Goal: Navigation & Orientation: Find specific page/section

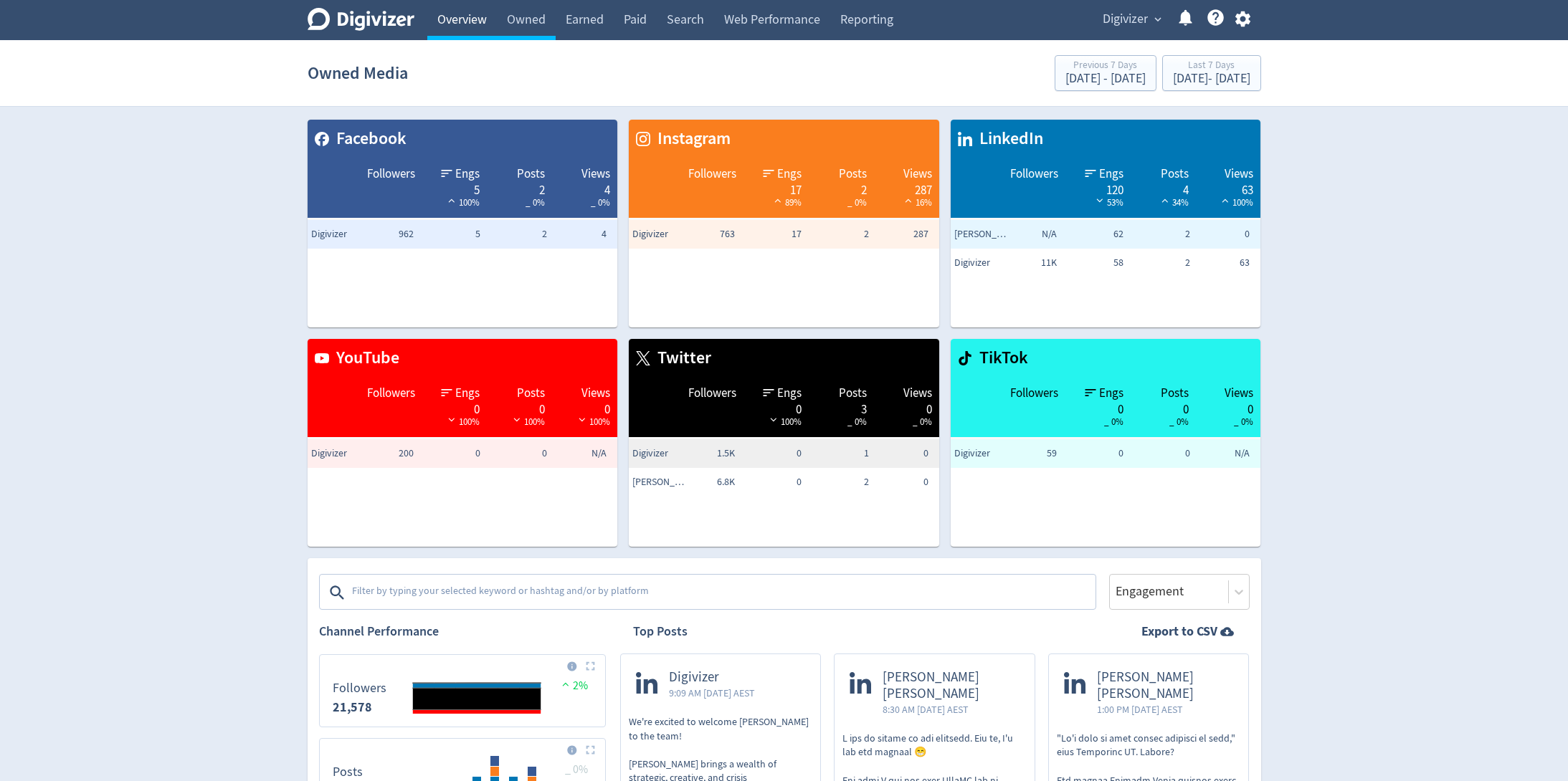
click at [469, 20] on link "Overview" at bounding box center [462, 20] width 70 height 40
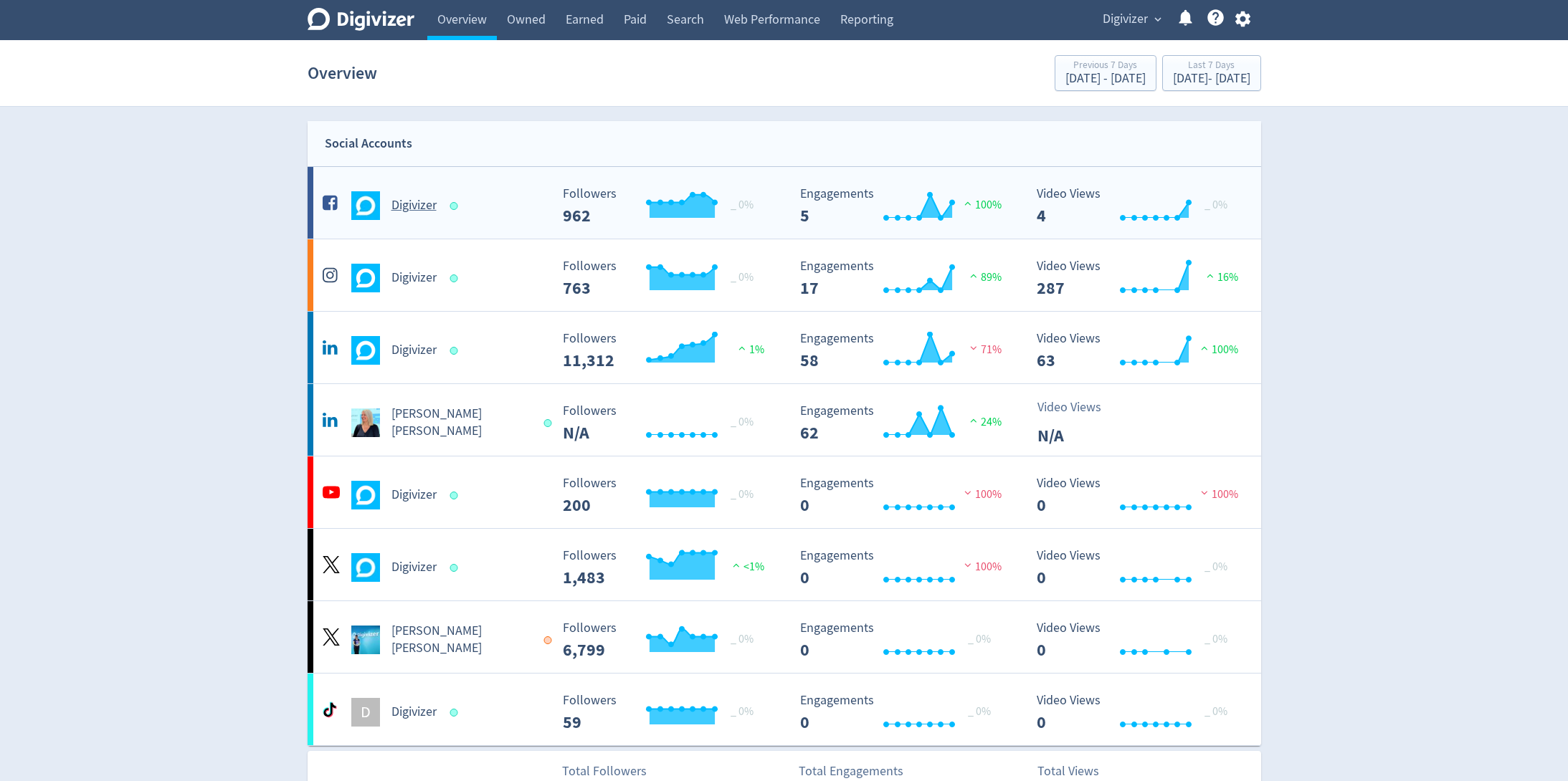
click at [467, 203] on div "Digivizer" at bounding box center [434, 206] width 232 height 29
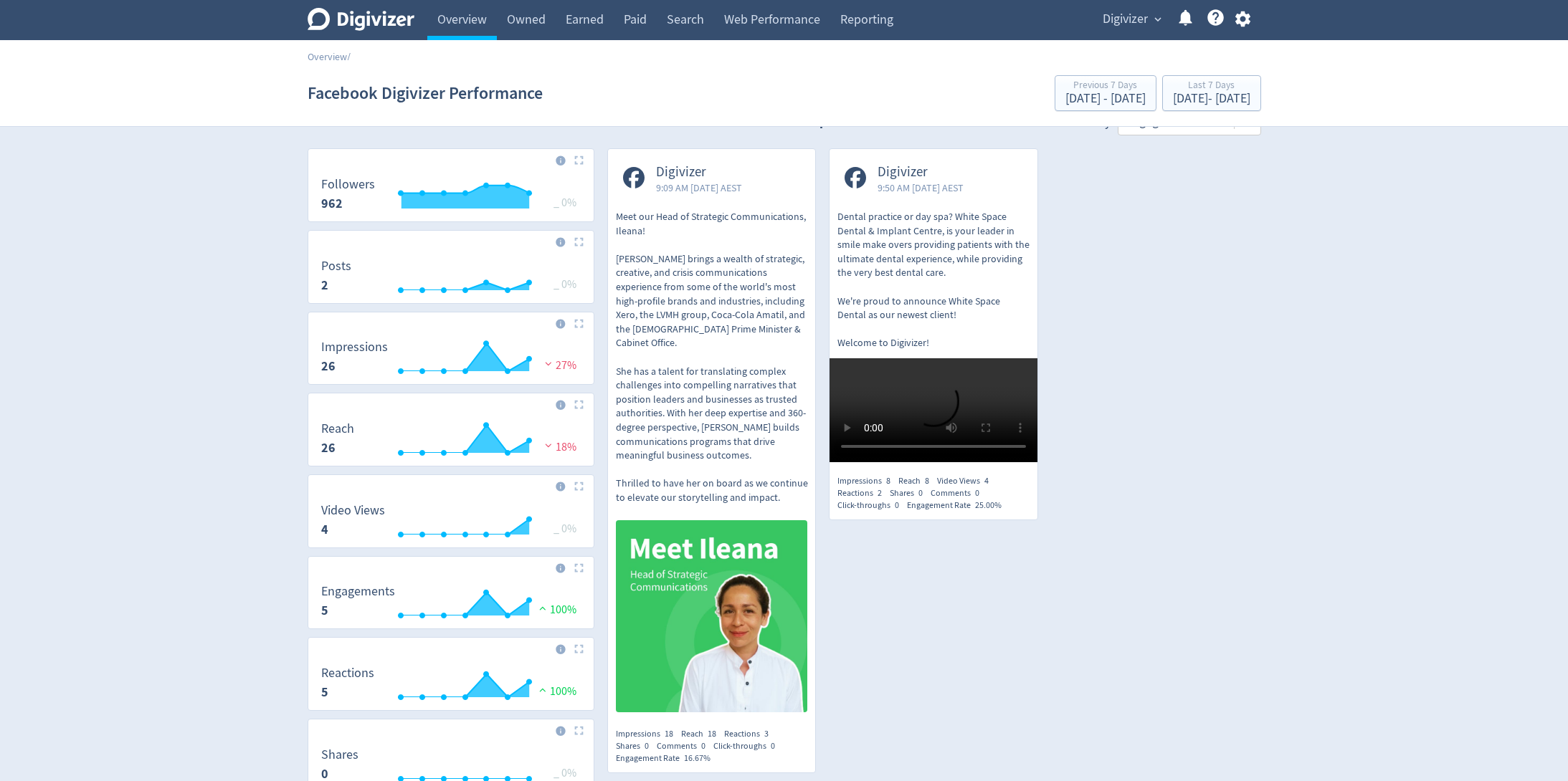
scroll to position [34, 0]
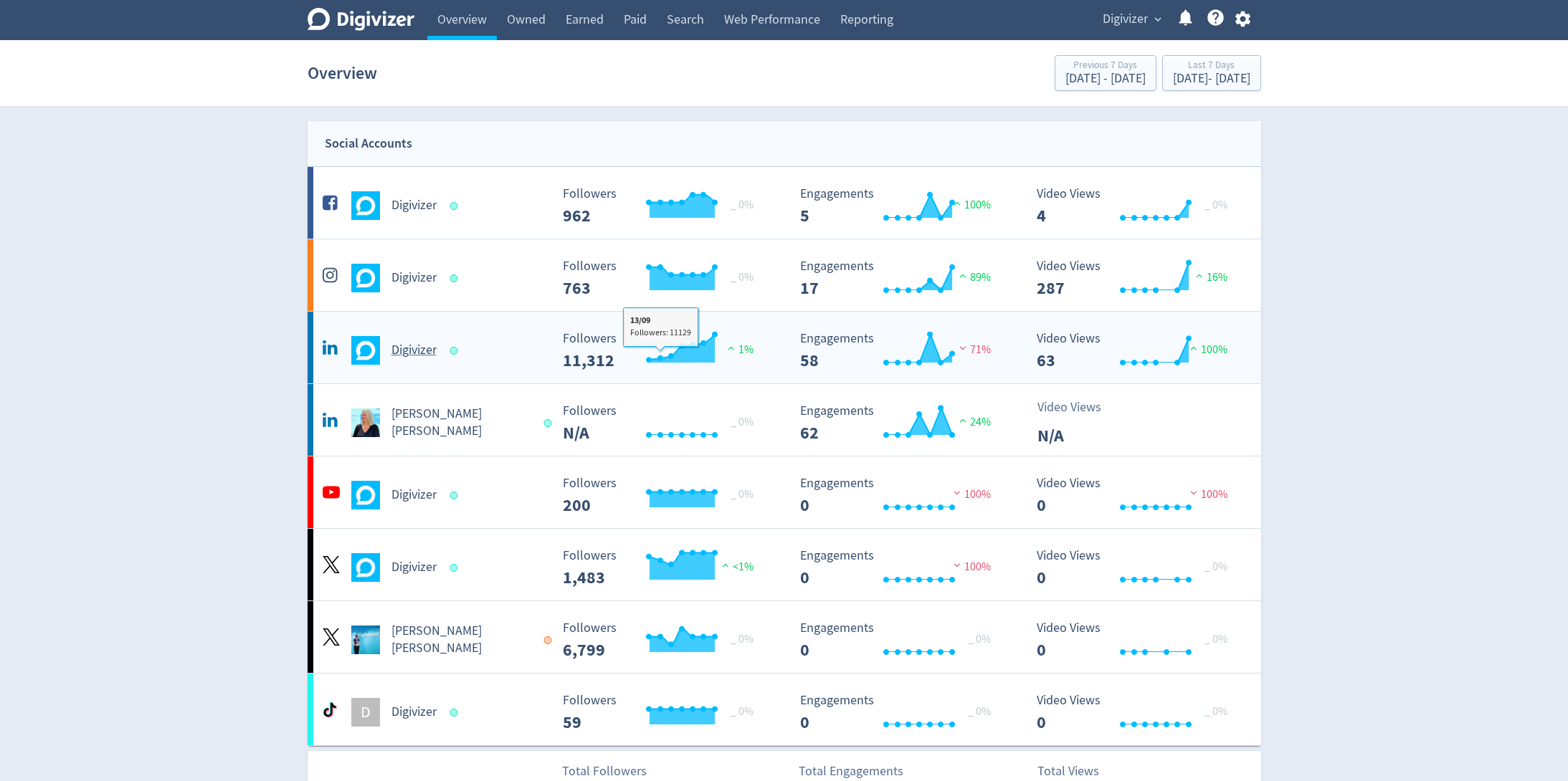
click at [538, 355] on div "Digivizer" at bounding box center [434, 351] width 232 height 29
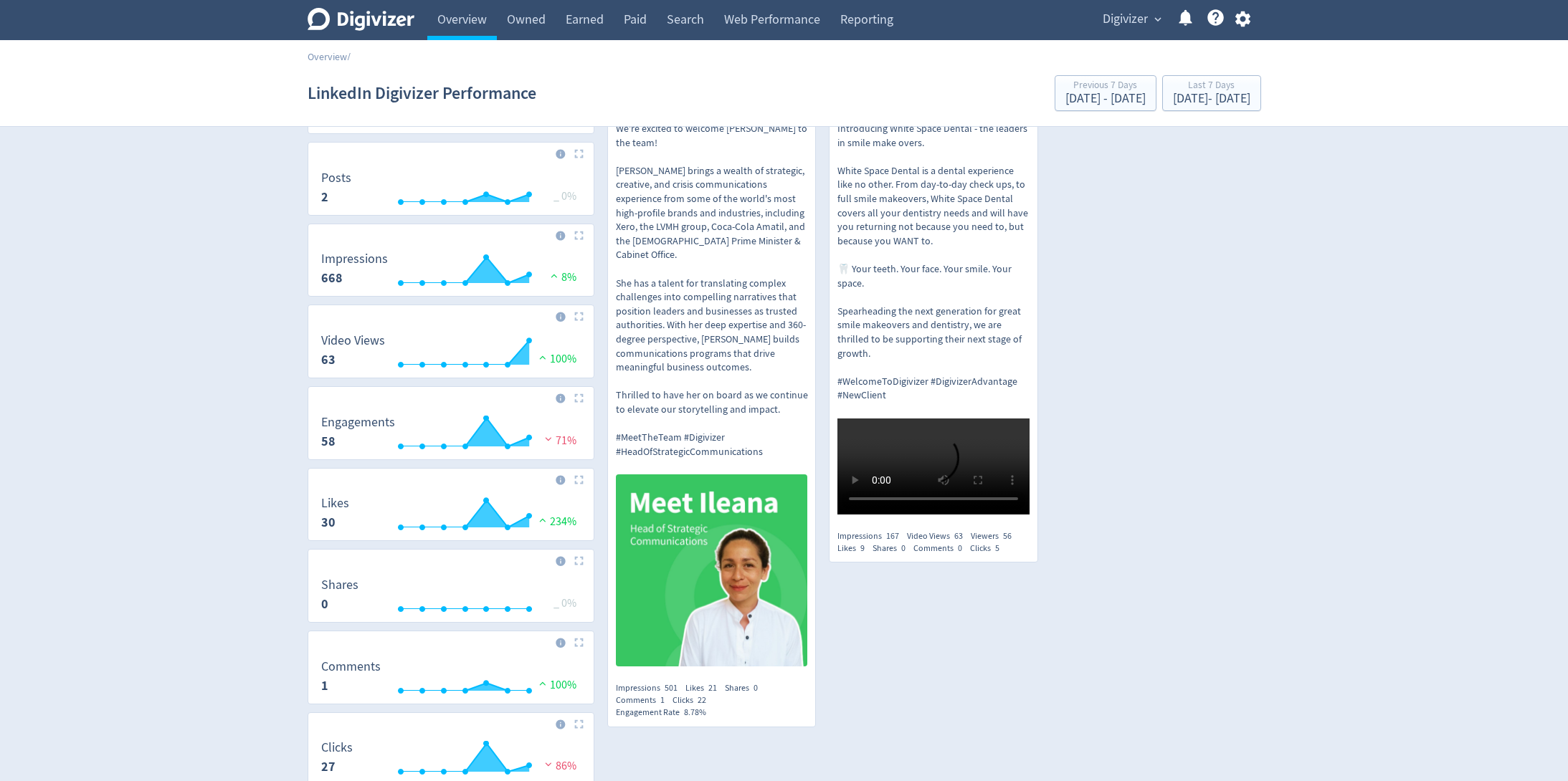
scroll to position [204, 0]
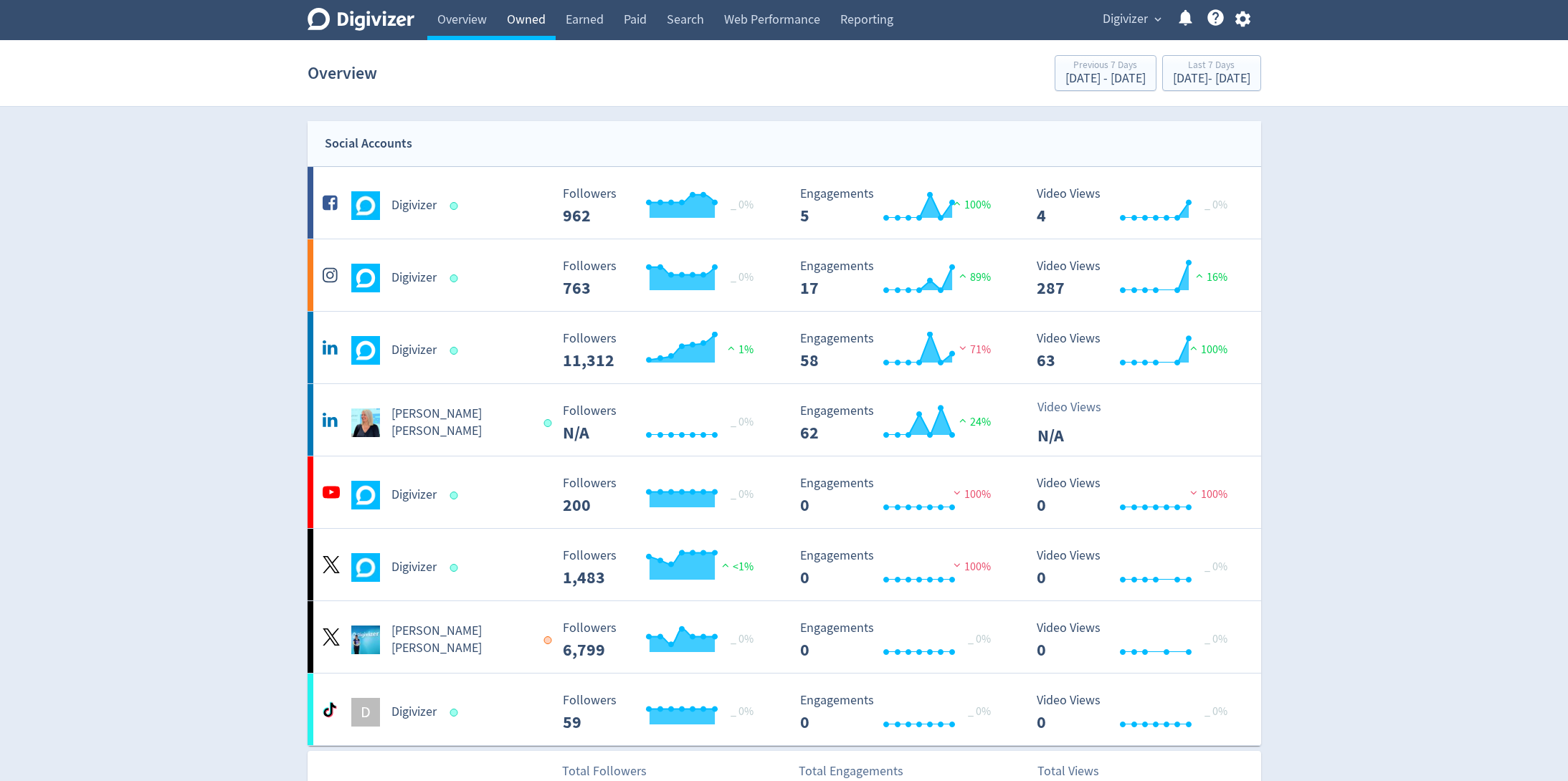
click at [523, 27] on link "Owned" at bounding box center [525, 20] width 58 height 40
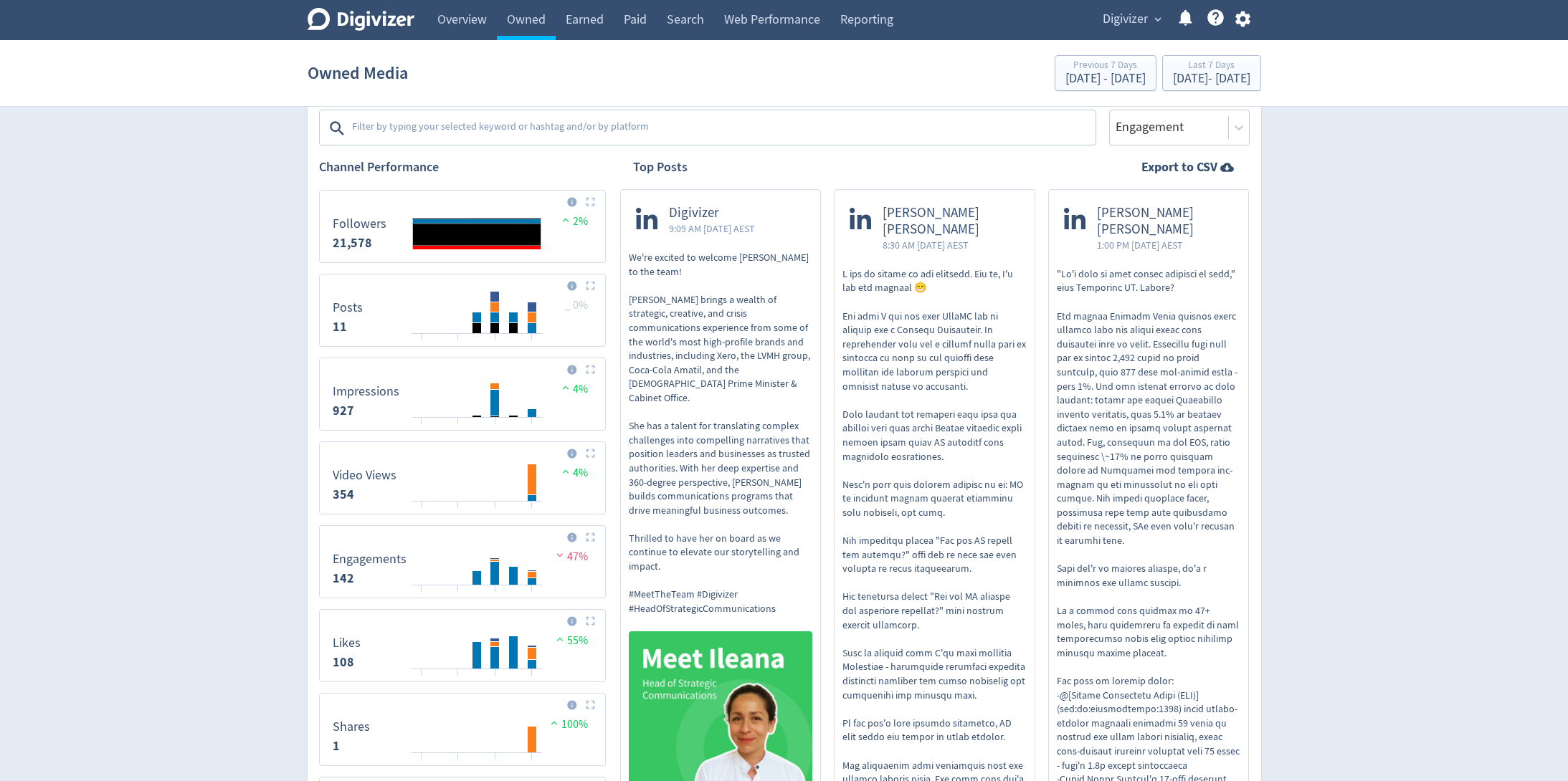
scroll to position [532, 0]
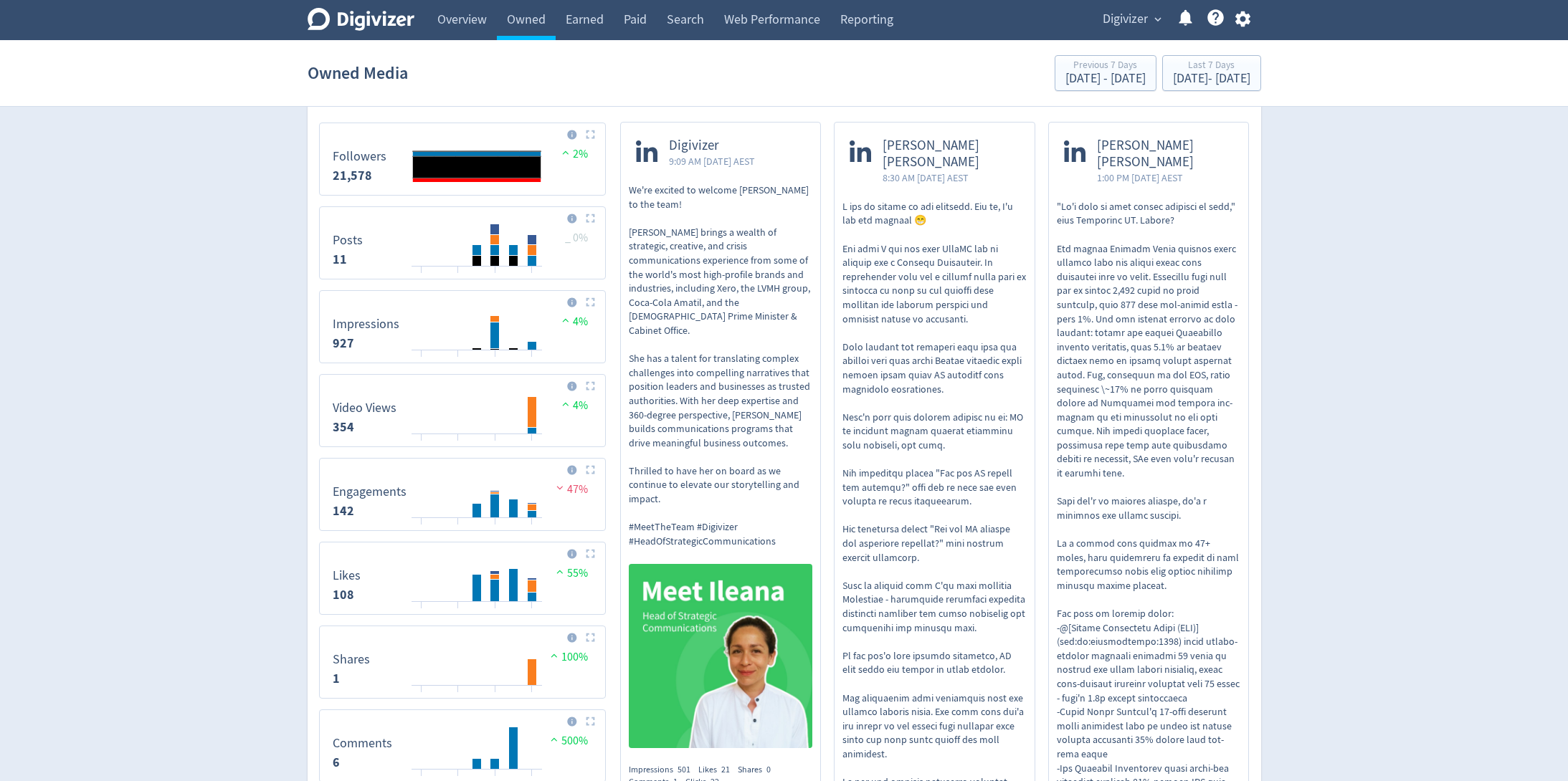
click at [713, 564] on img at bounding box center [721, 656] width 185 height 184
